Goal: Go to known website: Access a specific website the user already knows

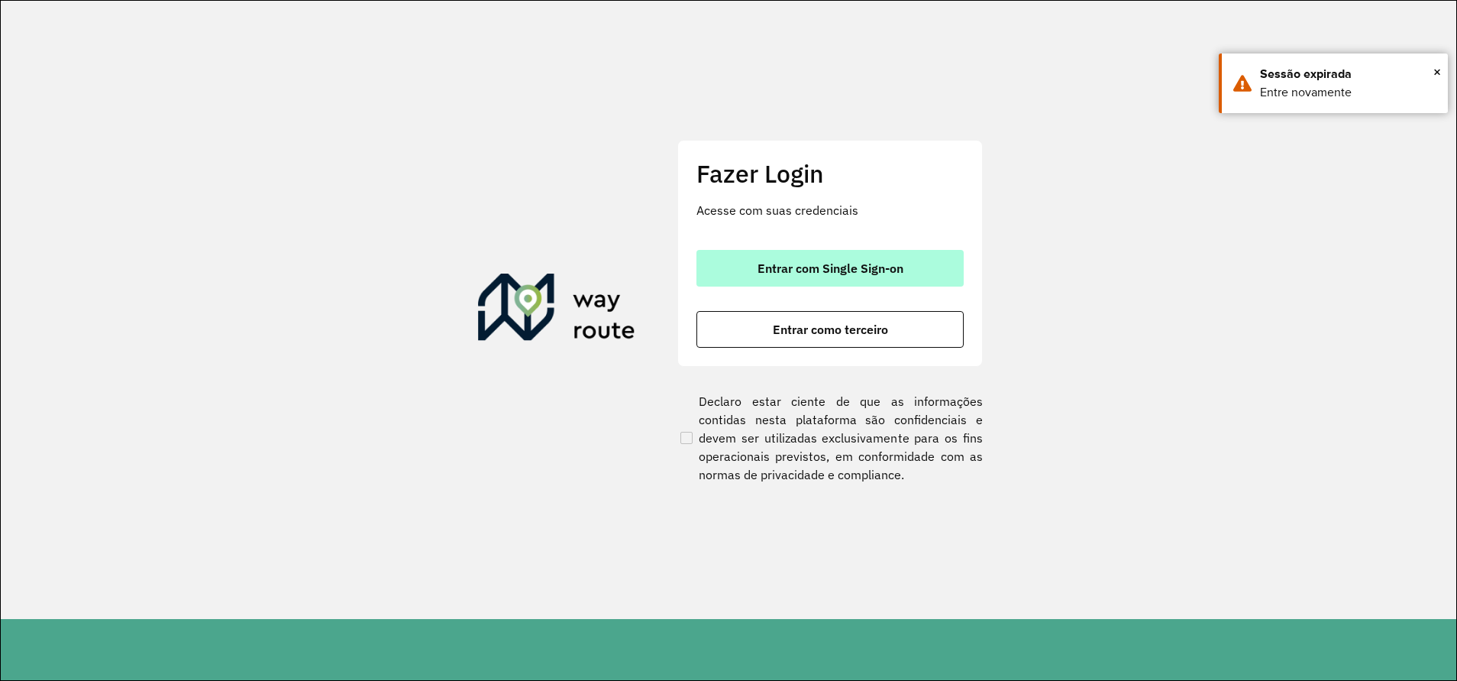
click at [920, 267] on button "Entrar com Single Sign-on" at bounding box center [830, 268] width 267 height 37
